Goal: Navigation & Orientation: Find specific page/section

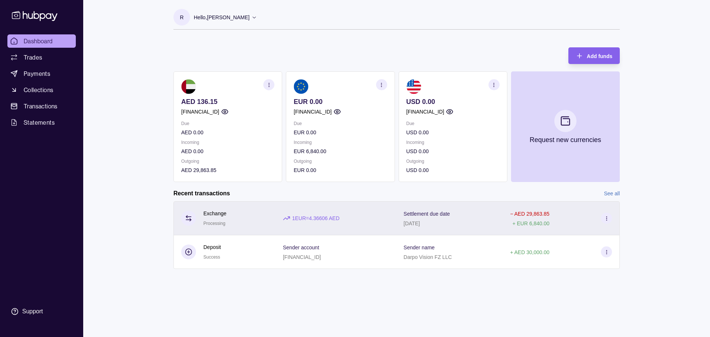
click at [191, 221] on icon at bounding box center [188, 217] width 7 height 7
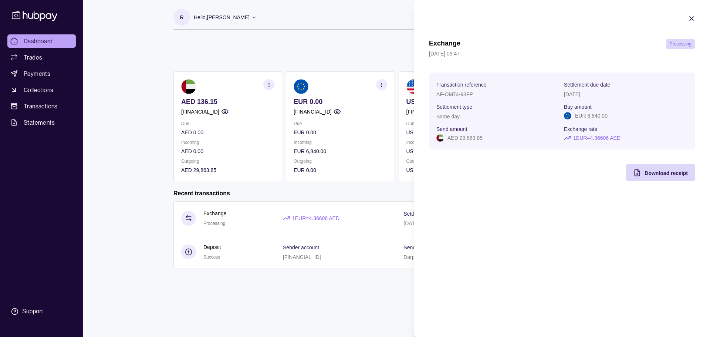
click at [463, 172] on div "Exchange Processing 12 Sep 2025 | 09:47 Transaction reference AF-OM74-93FP Sett…" at bounding box center [562, 110] width 266 height 142
click at [690, 15] on section "Exchange Processing 12 Sep 2025 | 09:47 Transaction reference AF-OM74-93FP Sett…" at bounding box center [562, 98] width 296 height 196
click at [691, 16] on icon "button" at bounding box center [690, 18] width 7 height 7
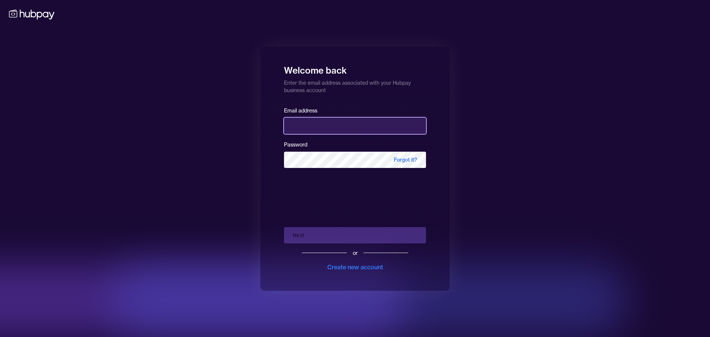
type input "**********"
click at [319, 235] on div "Next or Create new account" at bounding box center [355, 246] width 142 height 50
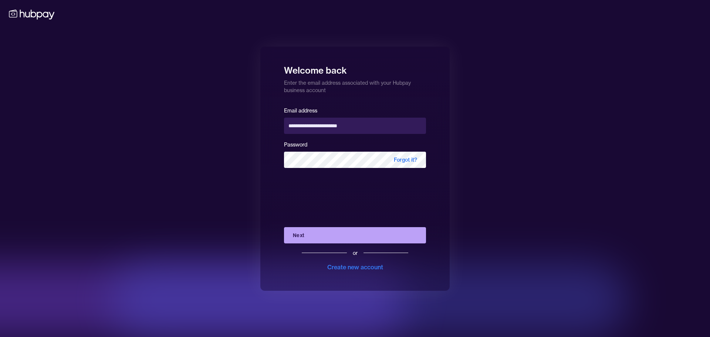
click at [318, 236] on button "Next" at bounding box center [355, 235] width 142 height 16
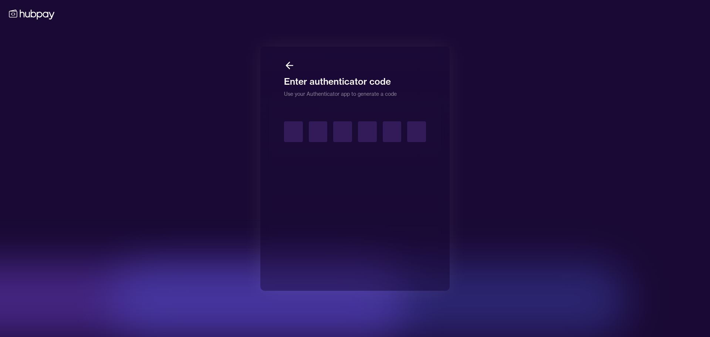
type input "*"
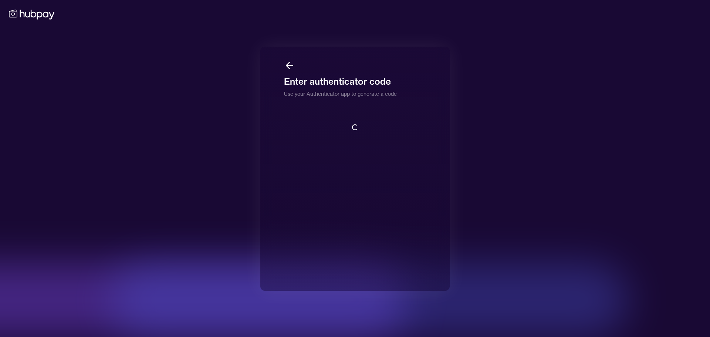
scroll to position [1, 0]
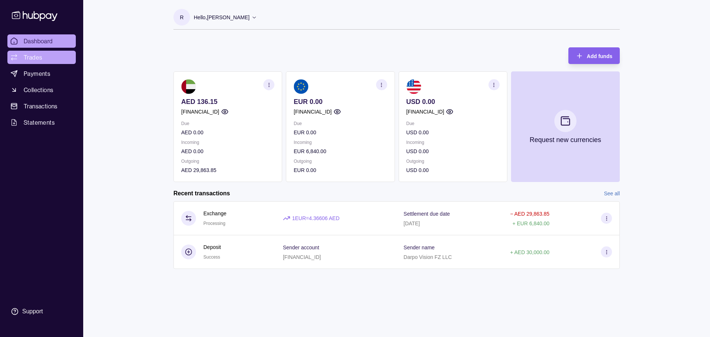
click at [34, 59] on span "Trades" at bounding box center [33, 57] width 18 height 9
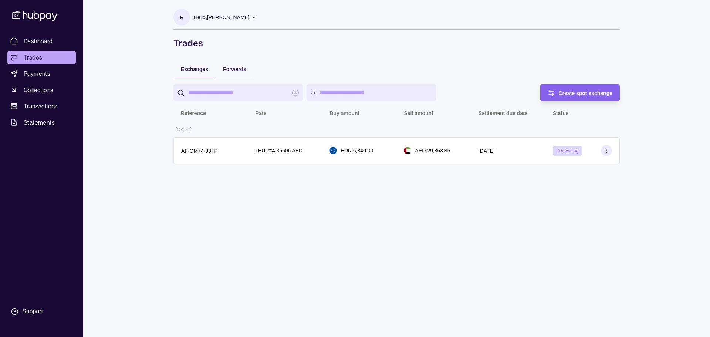
click at [38, 43] on span "Dashboard" at bounding box center [38, 41] width 29 height 9
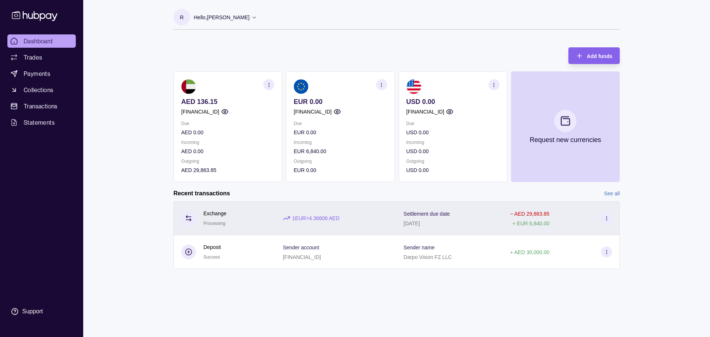
click at [607, 222] on section at bounding box center [606, 218] width 11 height 11
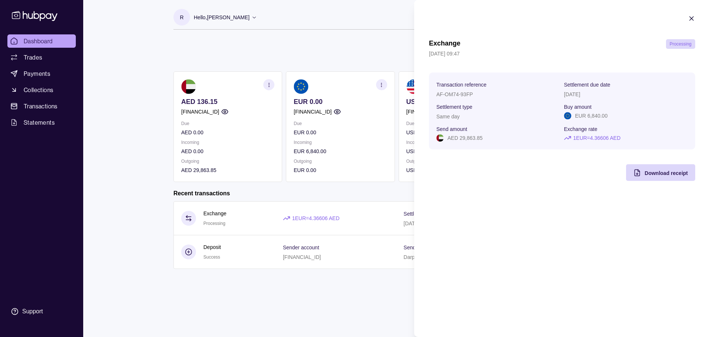
click at [128, 153] on html "Dashboard Trades Payments Collections Transactions Statements Support R Hello, …" at bounding box center [355, 168] width 710 height 337
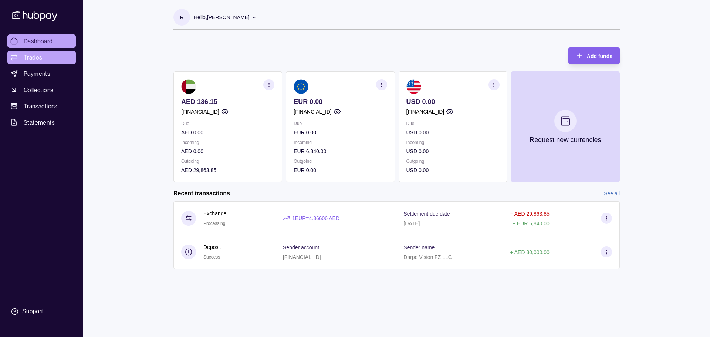
click at [21, 56] on link "Trades" at bounding box center [41, 57] width 68 height 13
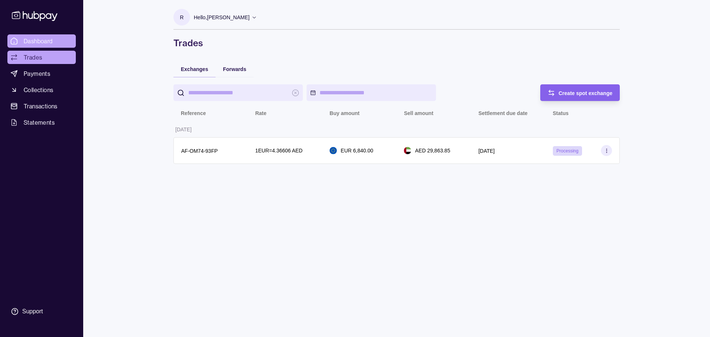
click at [35, 37] on span "Dashboard" at bounding box center [38, 41] width 29 height 9
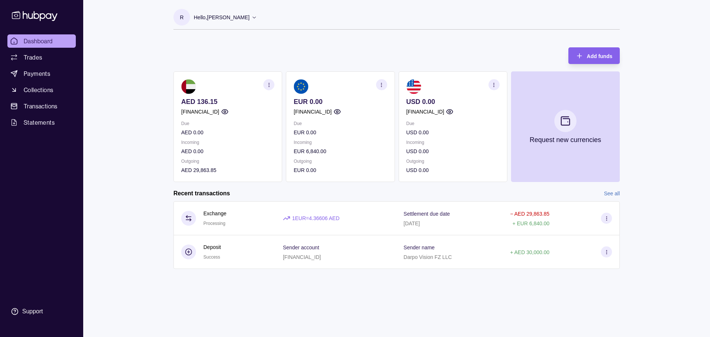
click at [605, 221] on section at bounding box center [606, 218] width 11 height 11
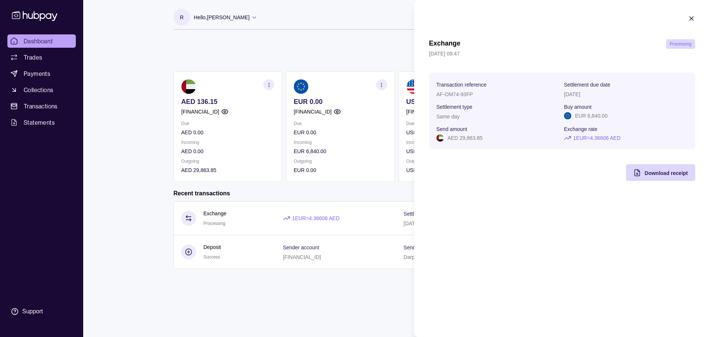
click at [266, 260] on html "Dashboard Trades Payments Collections Transactions Statements Support R Hello, …" at bounding box center [355, 168] width 710 height 337
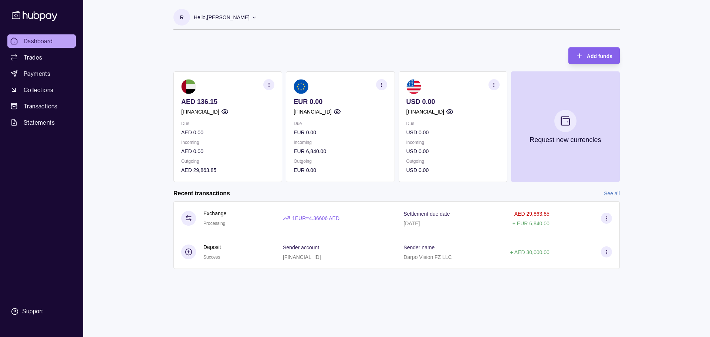
click at [335, 283] on div "R Hello, Ravil Begishev Darpo Vision FZ LLC Account Terms and conditions Privac…" at bounding box center [397, 168] width 476 height 337
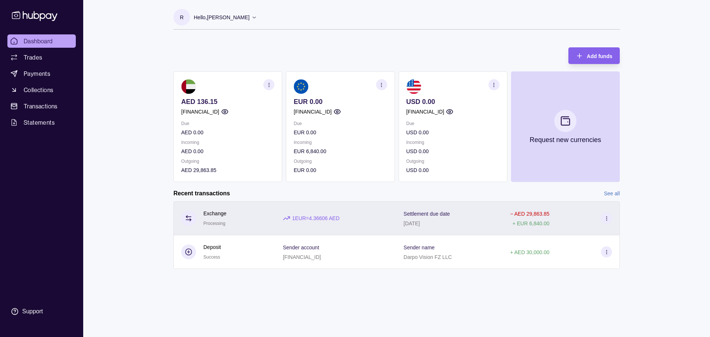
click at [388, 219] on div "1 EUR = 4.36606 AED" at bounding box center [336, 218] width 106 height 8
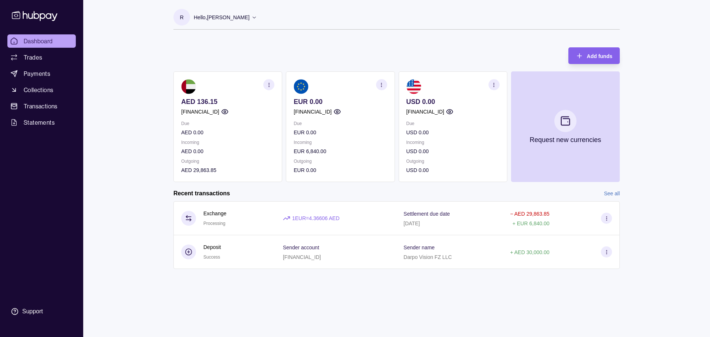
click at [256, 283] on html "Dashboard Trades Payments Collections Transactions Statements Support R Hello, …" at bounding box center [355, 168] width 710 height 337
click at [28, 55] on span "Trades" at bounding box center [33, 57] width 18 height 9
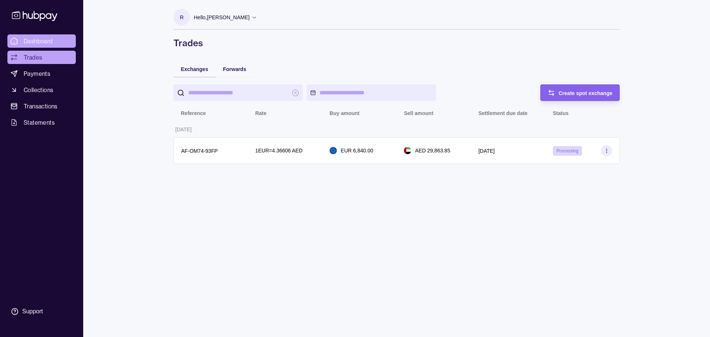
click at [49, 40] on span "Dashboard" at bounding box center [38, 41] width 29 height 9
